Goal: Communication & Community: Answer question/provide support

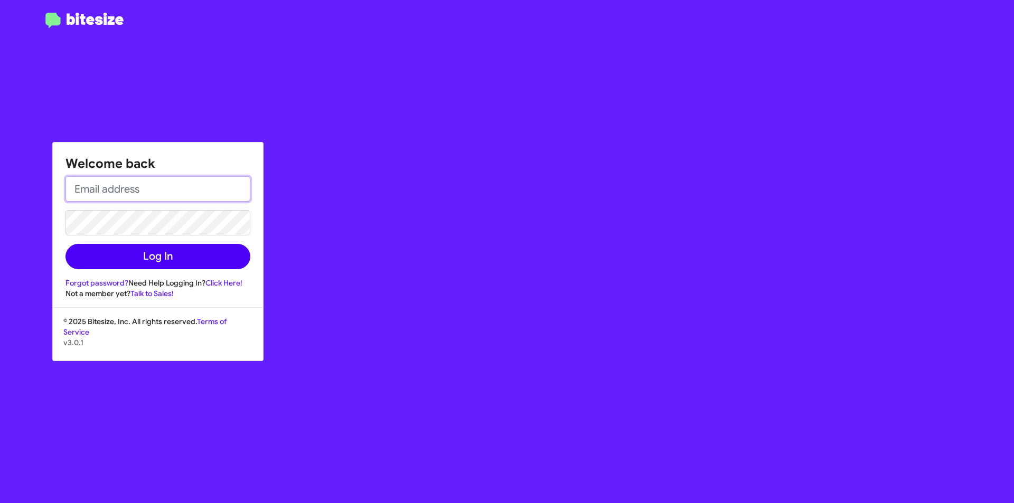
type input "[EMAIL_ADDRESS][DOMAIN_NAME]"
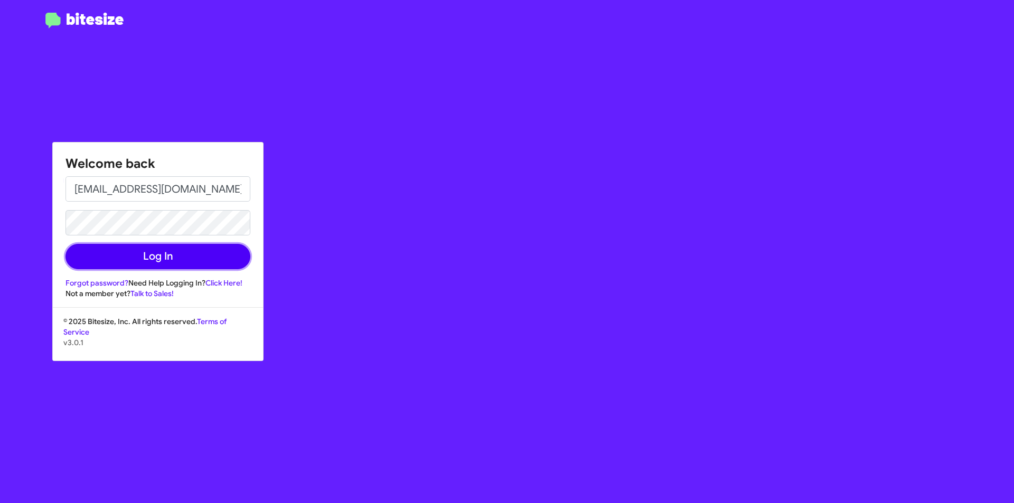
click at [152, 259] on button "Log In" at bounding box center [157, 256] width 185 height 25
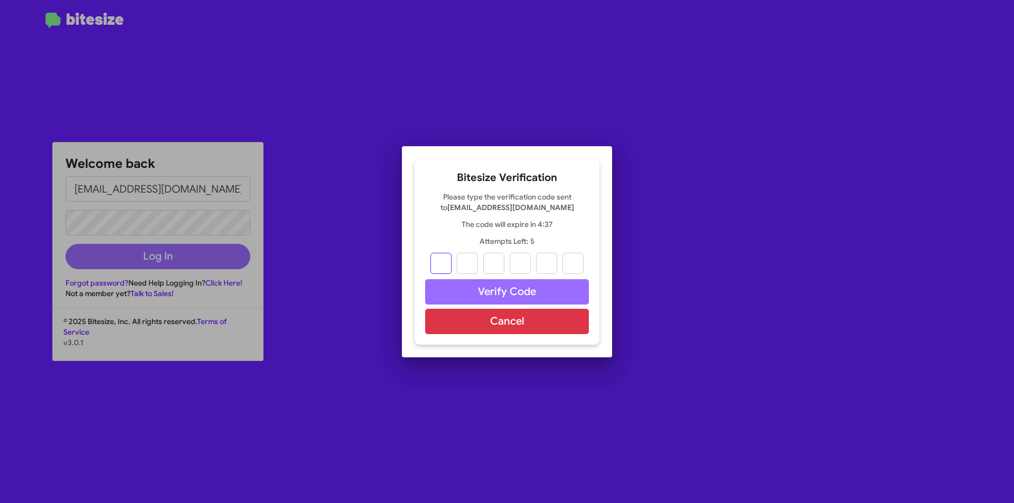
type input "1"
type input "0"
type input "6"
type input "5"
type input "4"
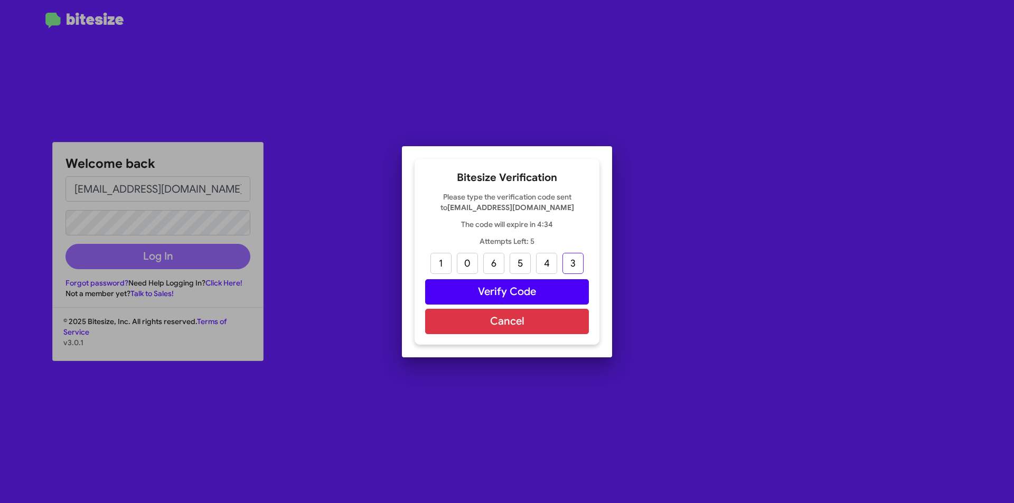
type input "3"
click at [480, 289] on button "Verify Code" at bounding box center [507, 291] width 164 height 25
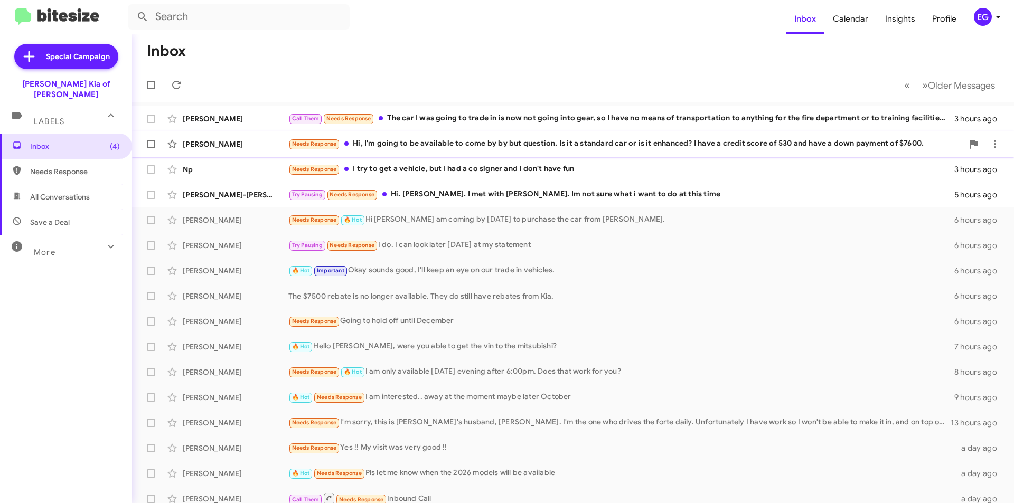
click at [225, 146] on div "[PERSON_NAME]" at bounding box center [236, 144] width 106 height 11
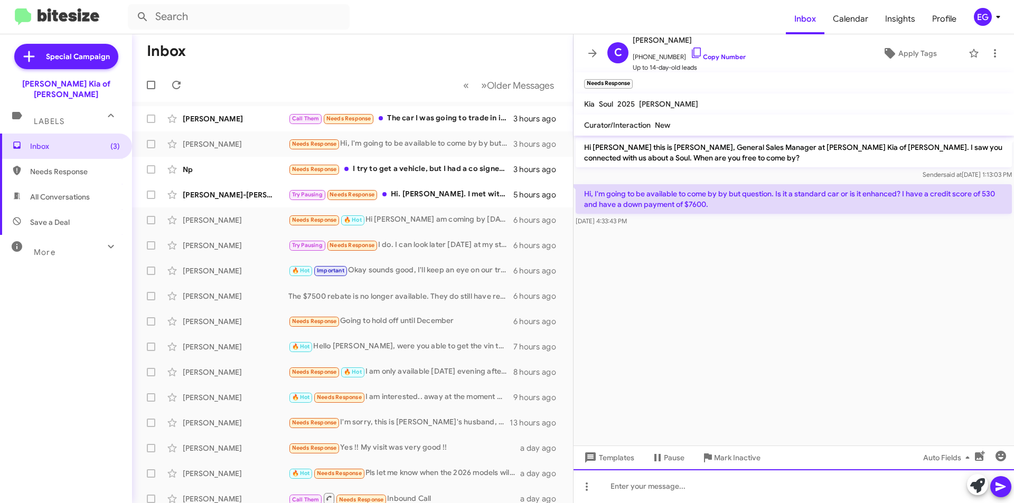
click at [648, 486] on div at bounding box center [793, 486] width 440 height 34
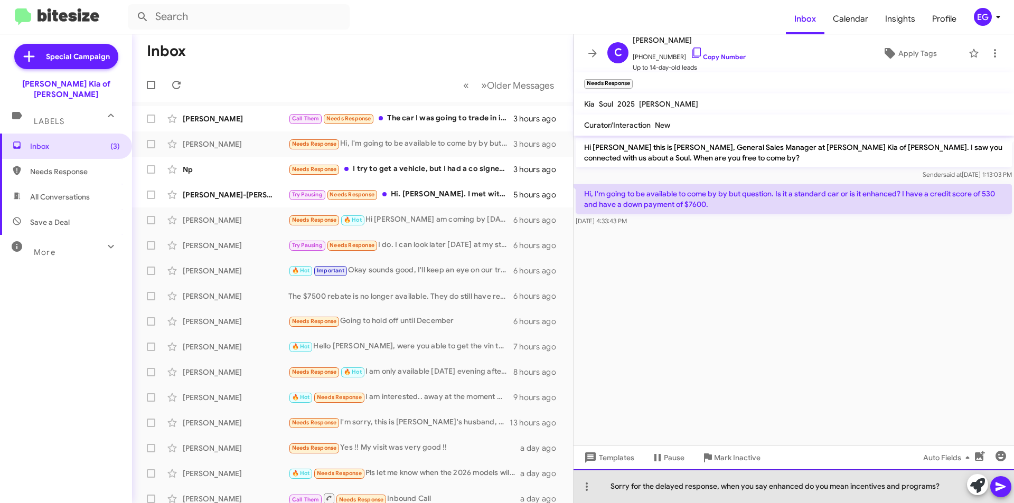
click at [948, 485] on div "Sorry for the delayed response, when you say enhanced do you mean incentives an…" at bounding box center [793, 486] width 440 height 34
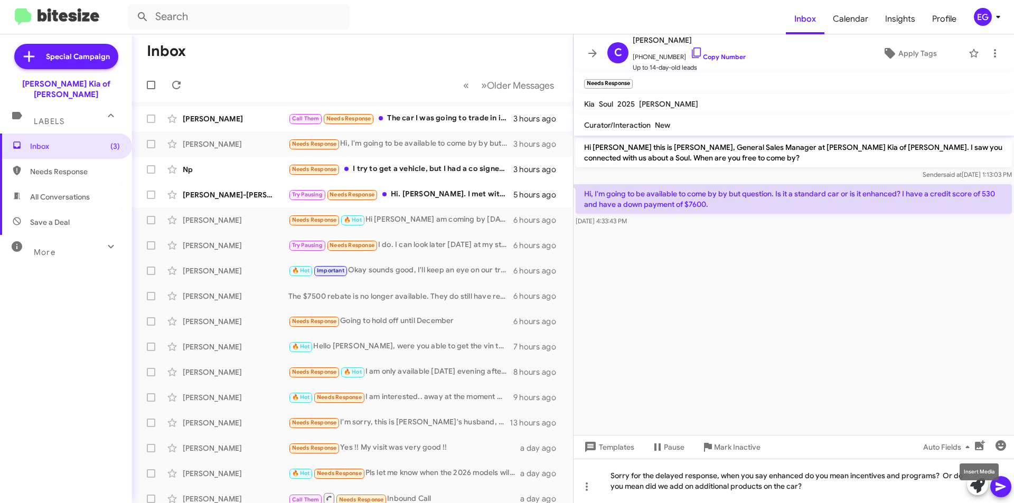
click at [1004, 485] on mat-tooltip-component "Insert Media" at bounding box center [979, 472] width 54 height 32
click at [866, 491] on div "Sorry for the delayed response, when you say enhanced do you mean incentives an…" at bounding box center [793, 481] width 440 height 44
click at [1003, 489] on icon at bounding box center [1000, 486] width 13 height 13
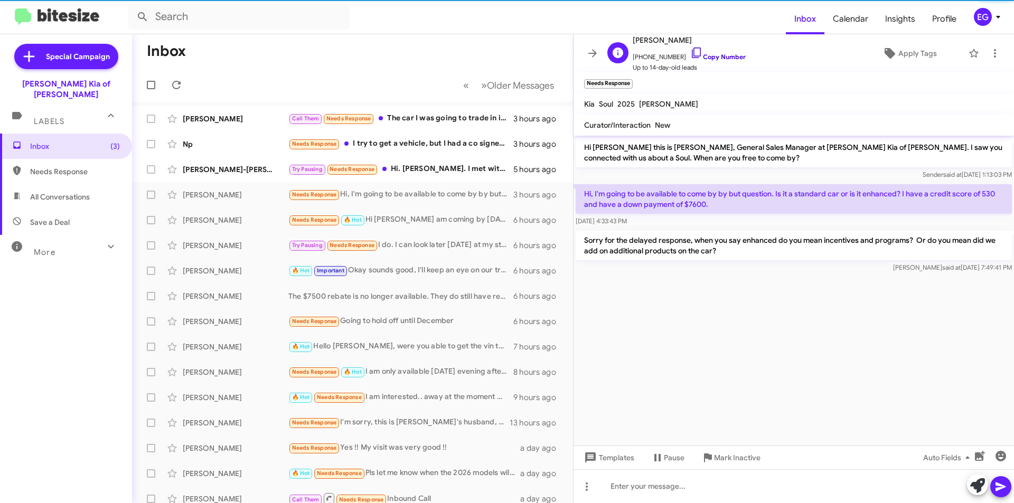
click at [713, 53] on link "Copy Number" at bounding box center [717, 57] width 55 height 8
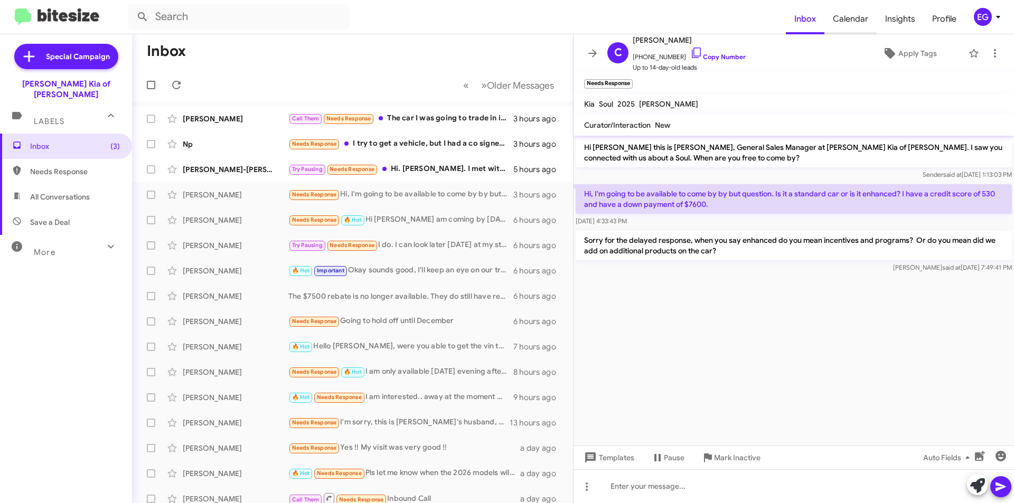
click at [844, 17] on span "Calendar" at bounding box center [850, 19] width 52 height 31
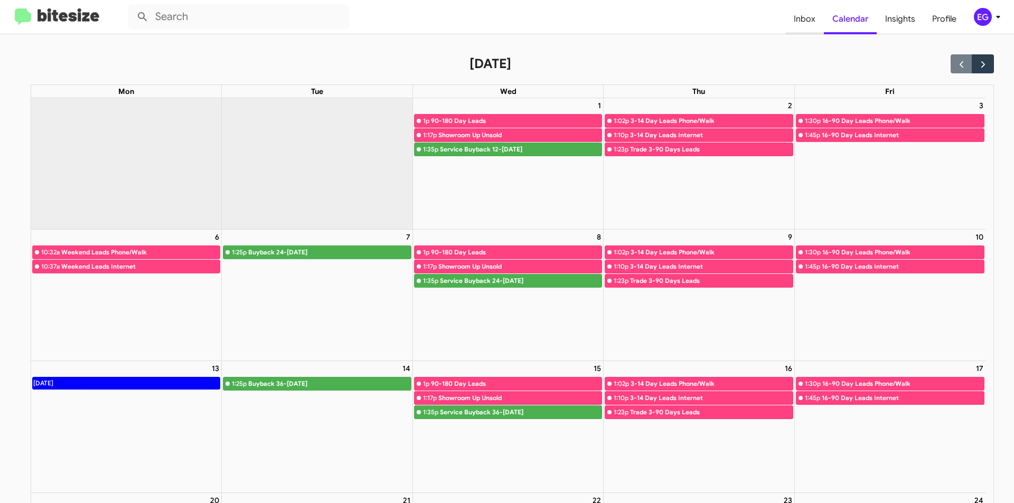
click at [807, 15] on span "Inbox" at bounding box center [804, 19] width 39 height 31
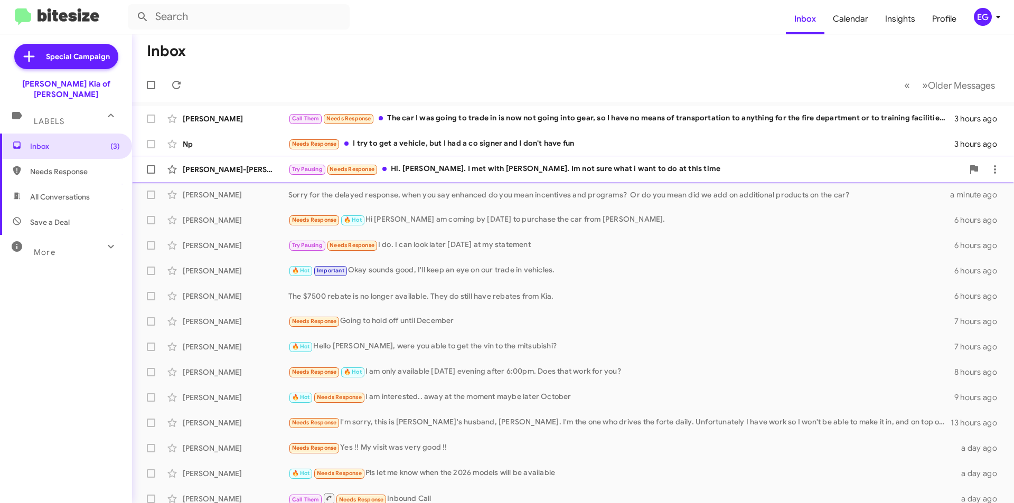
click at [584, 167] on div "Try Pausing Needs Response Hi. [PERSON_NAME]. I met with [PERSON_NAME]. Im not …" at bounding box center [625, 169] width 675 height 12
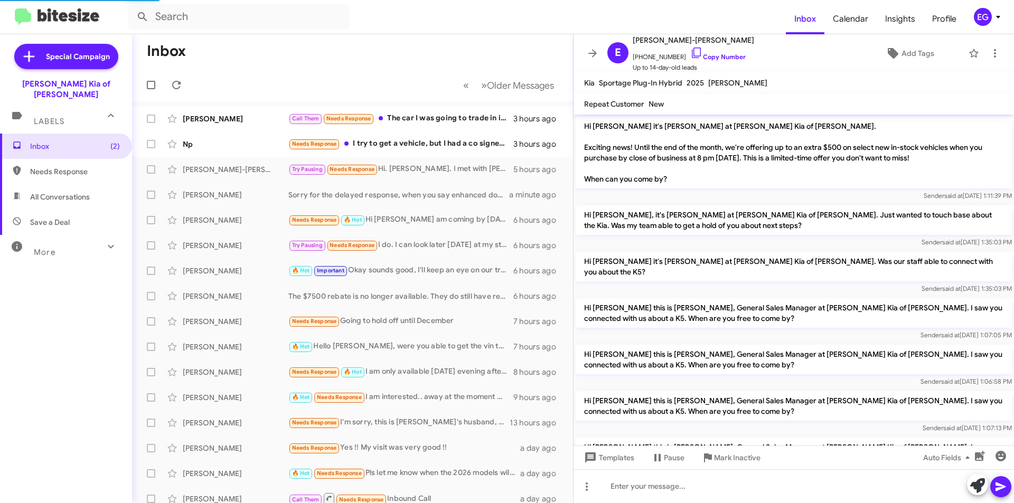
scroll to position [704, 0]
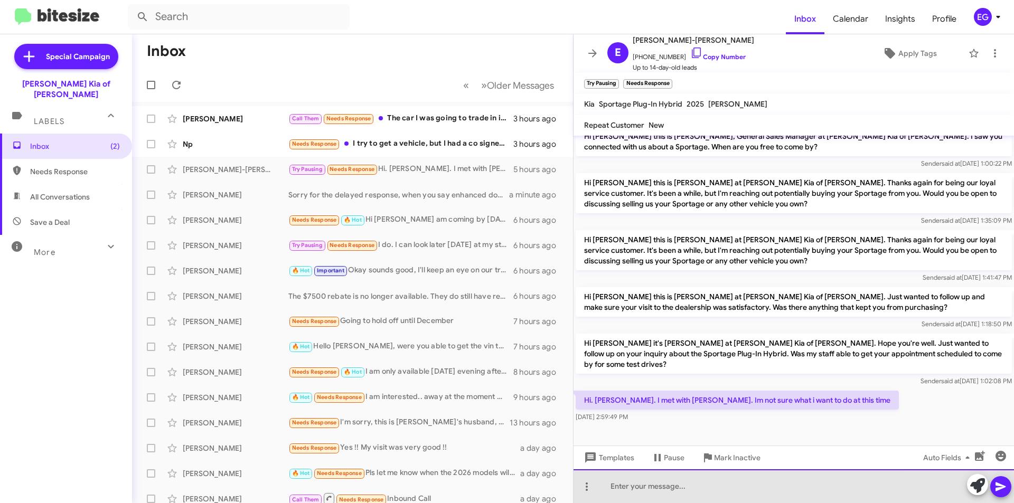
click at [692, 490] on div at bounding box center [793, 486] width 440 height 34
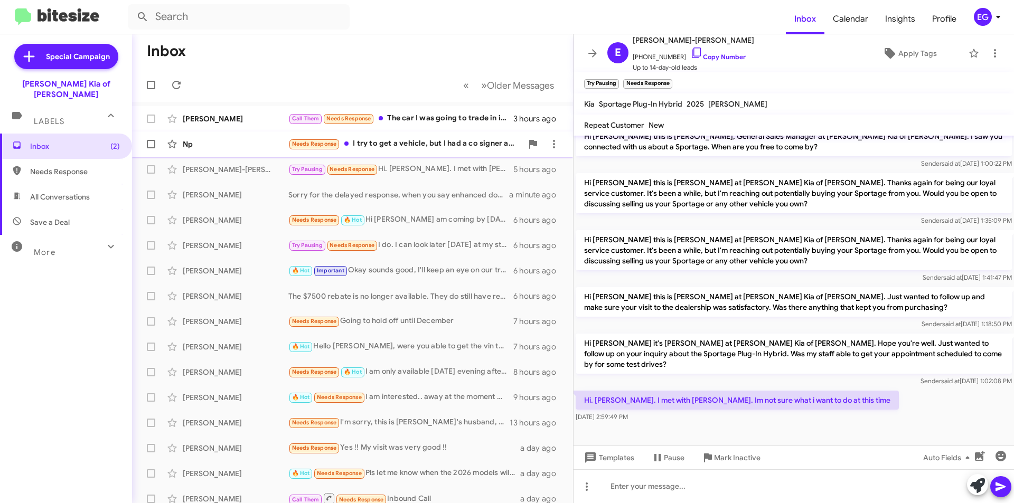
click at [401, 141] on div "Needs Response I try to get a vehicle, but I had a co signer and I don't have f…" at bounding box center [405, 144] width 234 height 12
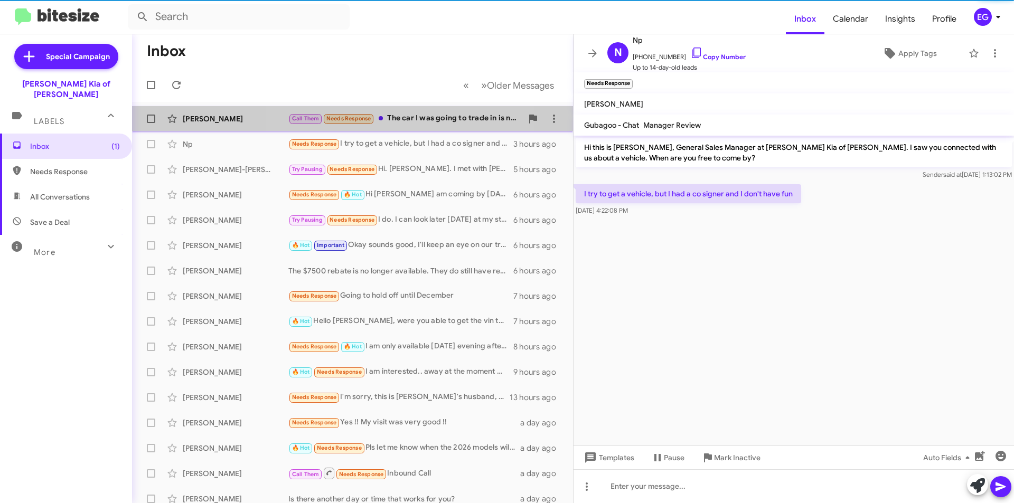
click at [398, 119] on div "Call Them Needs Response The car I was going to trade in is now not going into …" at bounding box center [405, 118] width 234 height 12
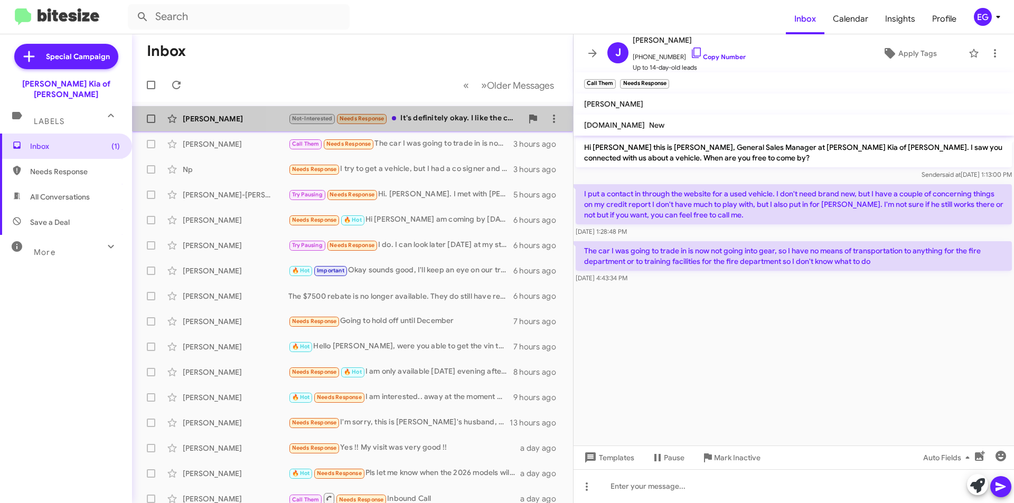
click at [432, 122] on div "Not-Interested Needs Response It's definitely okay. I like the car above" at bounding box center [405, 118] width 234 height 12
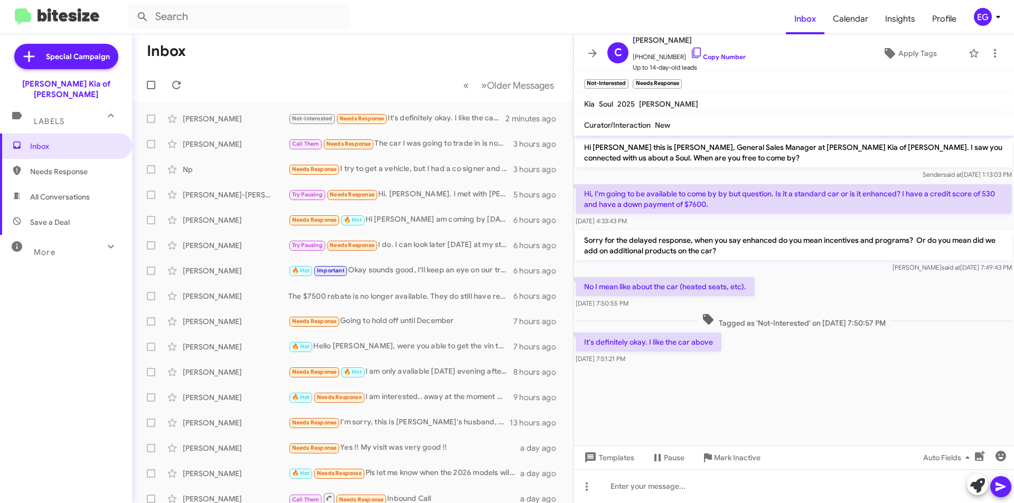
click at [385, 60] on mat-toolbar-row "Inbox" at bounding box center [352, 51] width 441 height 34
click at [737, 487] on div at bounding box center [793, 486] width 440 height 34
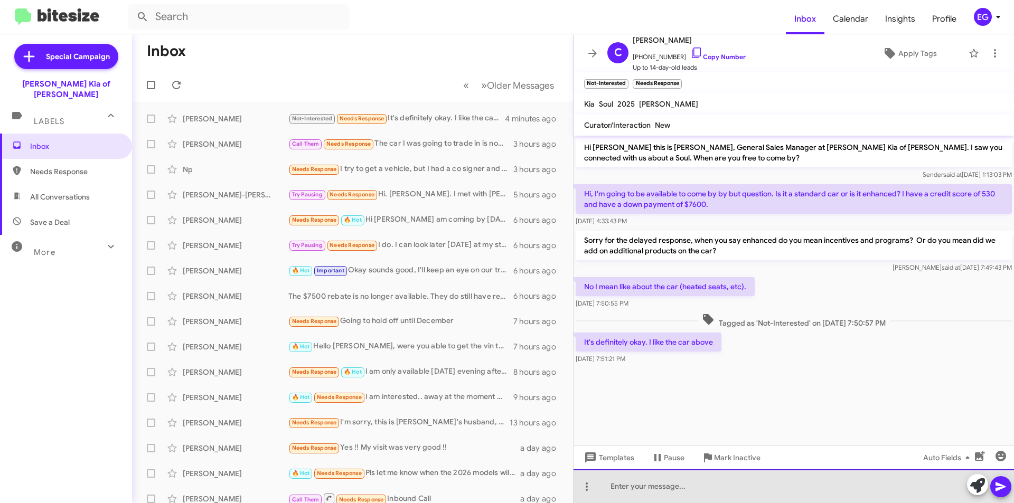
click at [675, 489] on div at bounding box center [793, 486] width 440 height 34
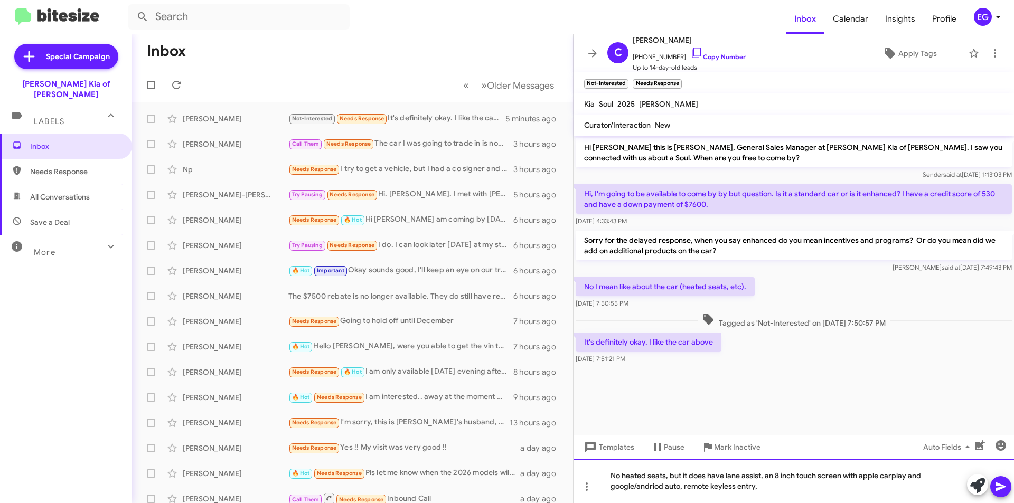
click at [750, 488] on div "No heated seats, but it does have lane assist, an 8 inch touch screen with appl…" at bounding box center [793, 481] width 440 height 44
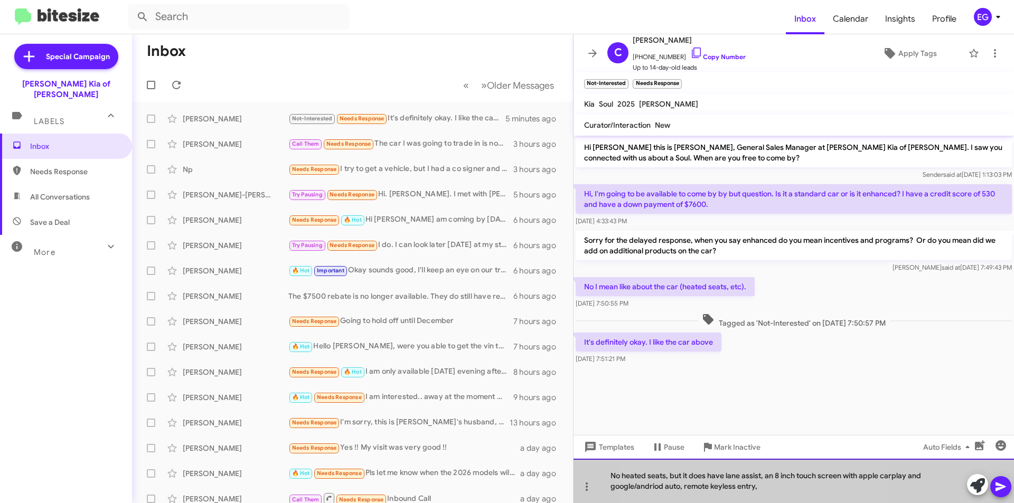
click at [750, 488] on div "No heated seats, but it does have lane assist, an 8 inch touch screen with appl…" at bounding box center [793, 481] width 440 height 44
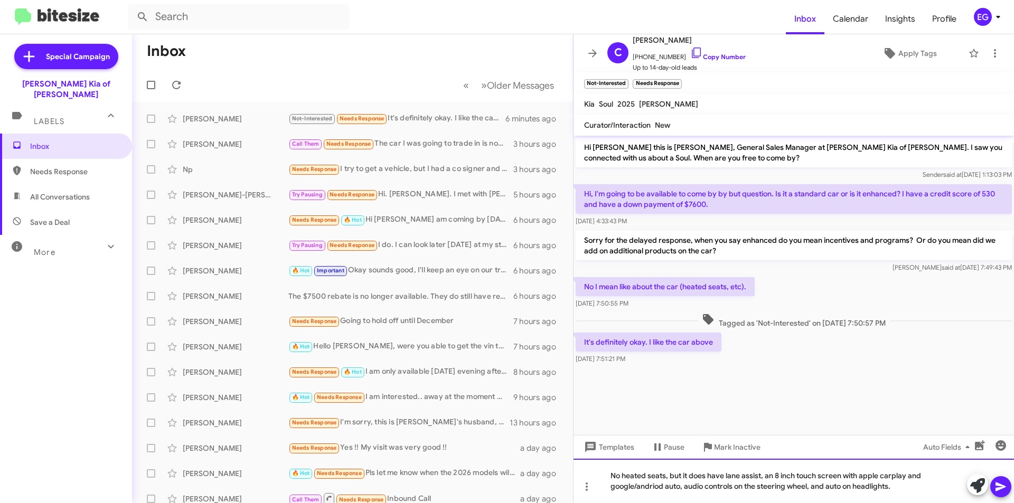
click at [851, 488] on div "No heated seats, but it does have lane assist, an 8 inch touch screen with appl…" at bounding box center [793, 481] width 440 height 44
click at [1004, 484] on icon at bounding box center [1000, 486] width 13 height 13
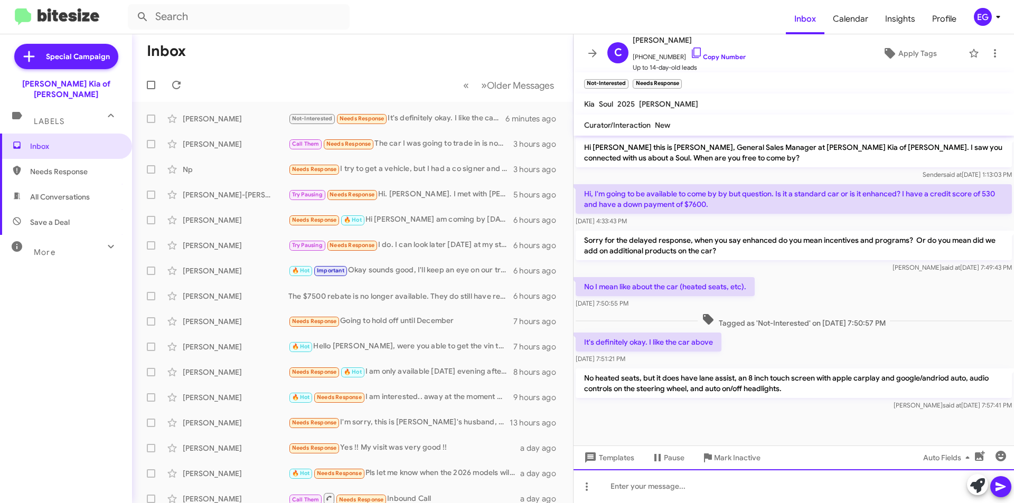
click at [670, 493] on div at bounding box center [793, 486] width 440 height 34
click at [1008, 481] on button at bounding box center [1000, 486] width 21 height 21
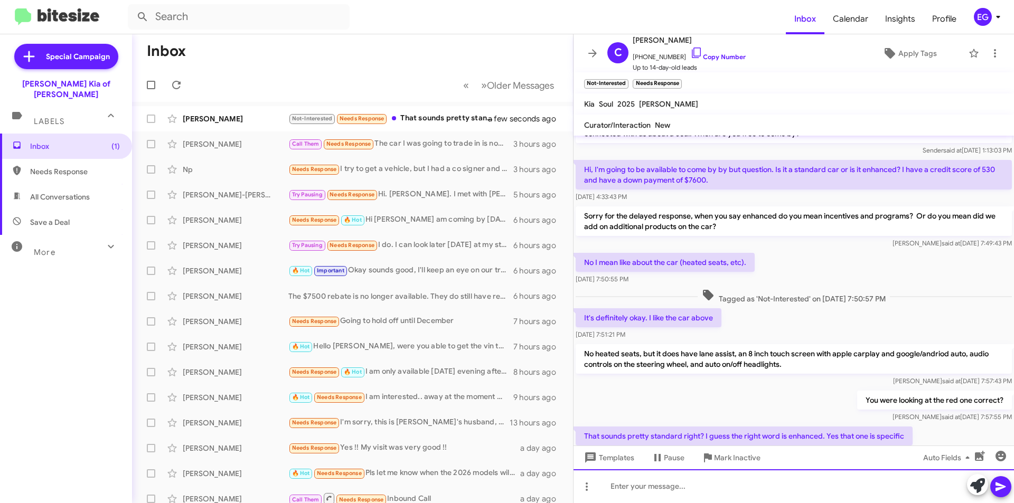
scroll to position [63, 0]
